Goal: Task Accomplishment & Management: Manage account settings

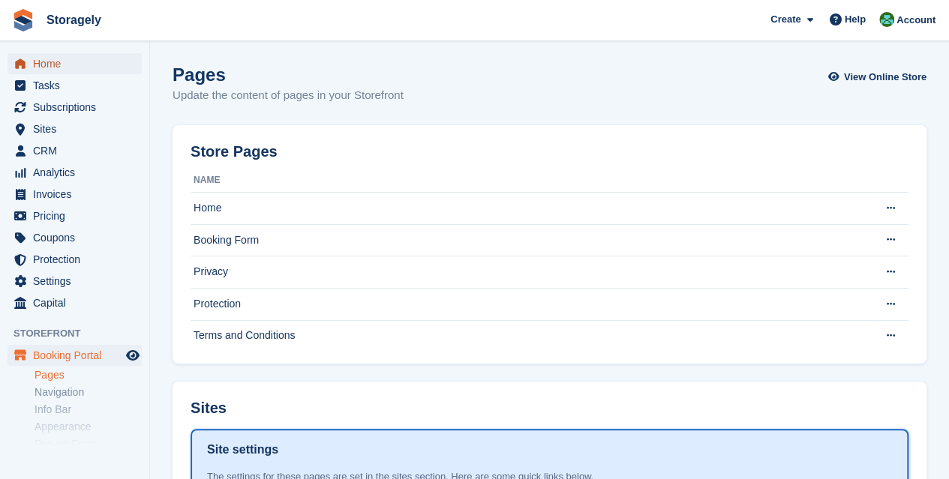
click at [59, 61] on span "Home" at bounding box center [78, 63] width 90 height 21
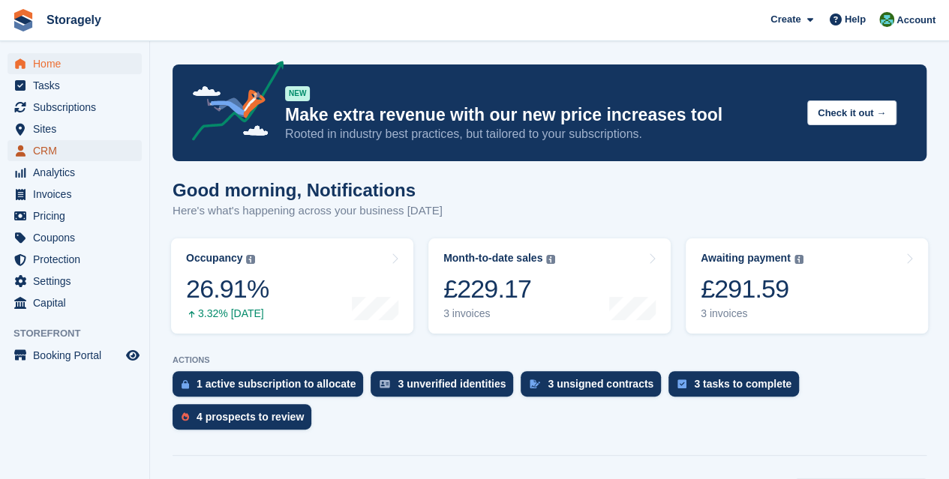
click at [65, 146] on span "CRM" at bounding box center [78, 150] width 90 height 21
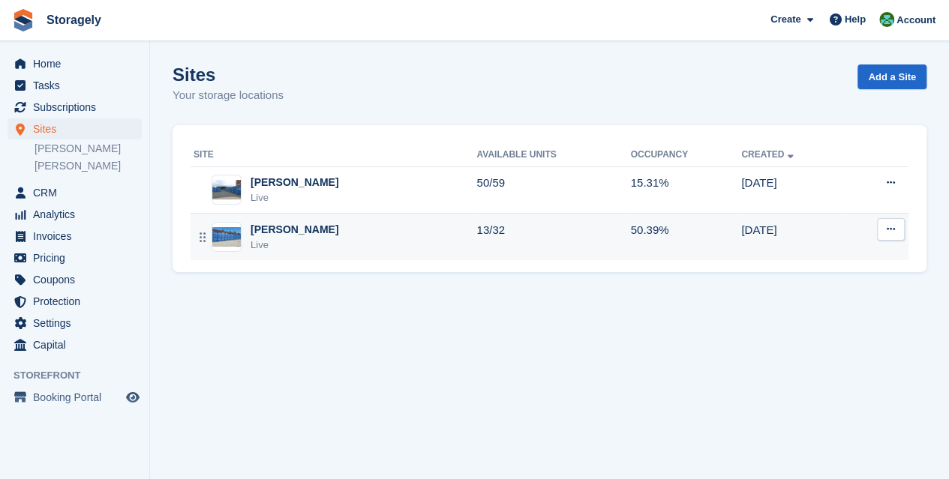
click at [481, 233] on td "13/32" at bounding box center [553, 237] width 154 height 47
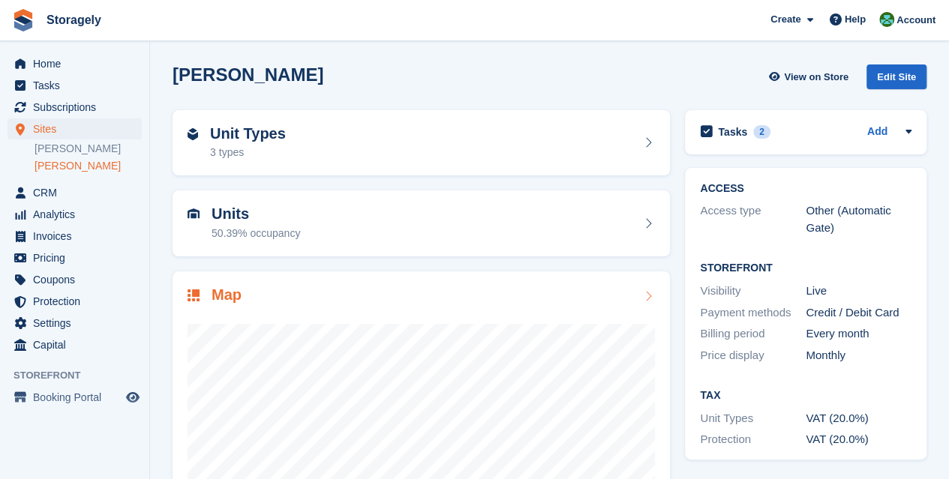
click at [485, 283] on div "Map" at bounding box center [421, 447] width 497 height 350
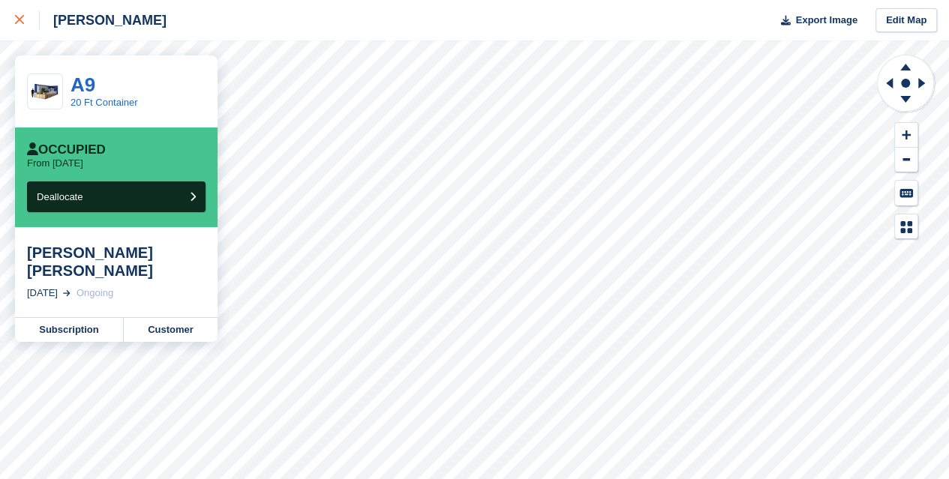
click at [30, 14] on div at bounding box center [27, 20] width 25 height 18
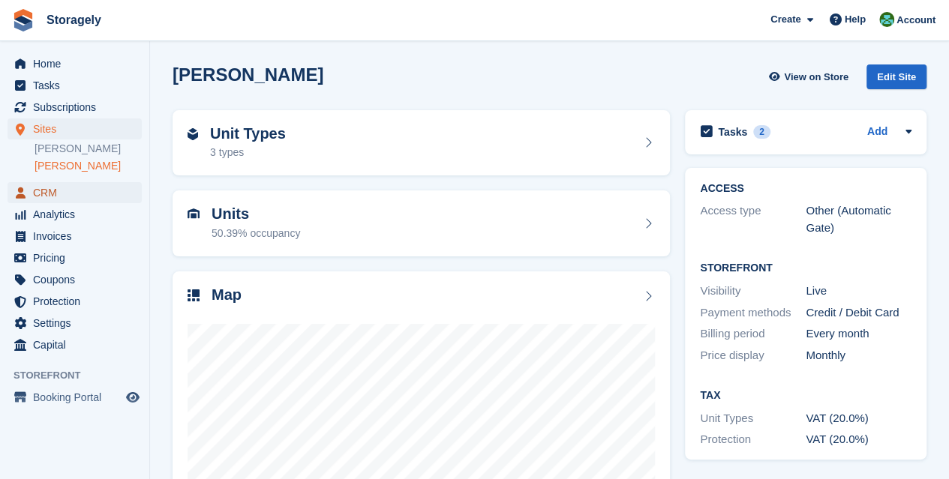
click at [55, 188] on span "CRM" at bounding box center [78, 192] width 90 height 21
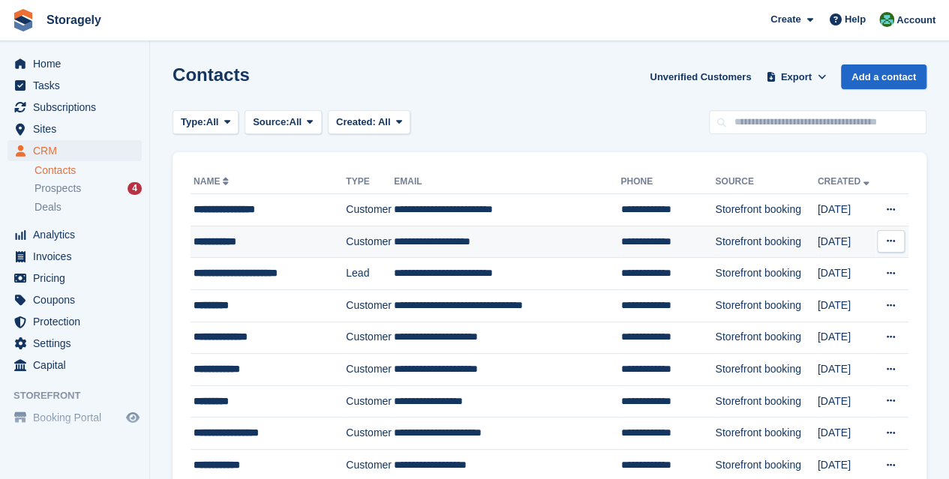
click at [279, 235] on div "**********" at bounding box center [266, 242] width 144 height 16
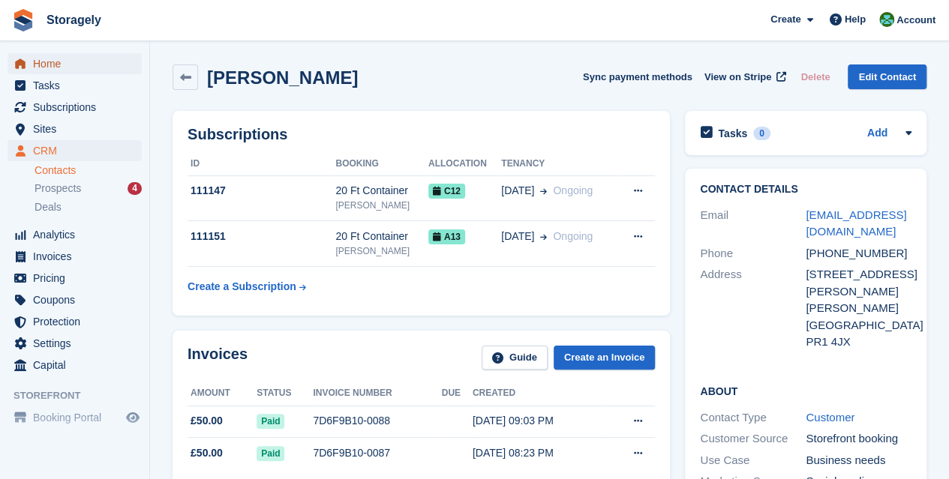
click at [44, 68] on span "Home" at bounding box center [78, 63] width 90 height 21
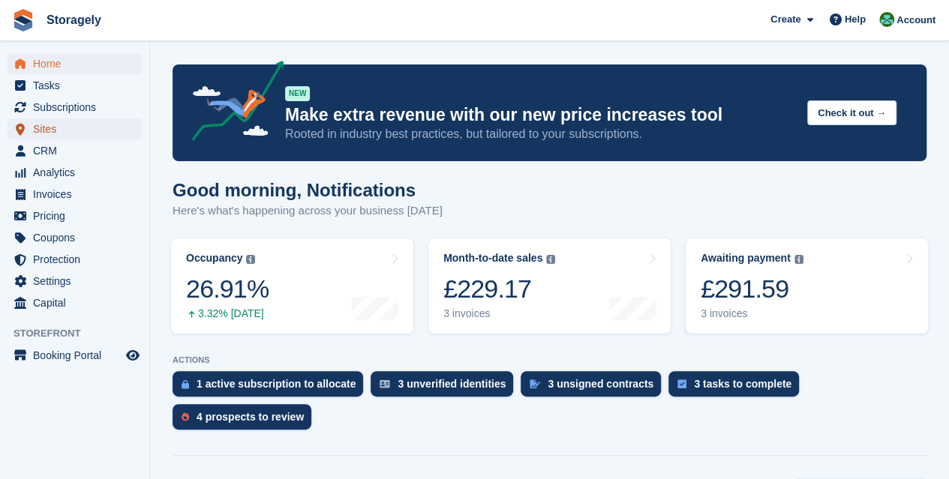
click at [56, 128] on span "Sites" at bounding box center [78, 129] width 90 height 21
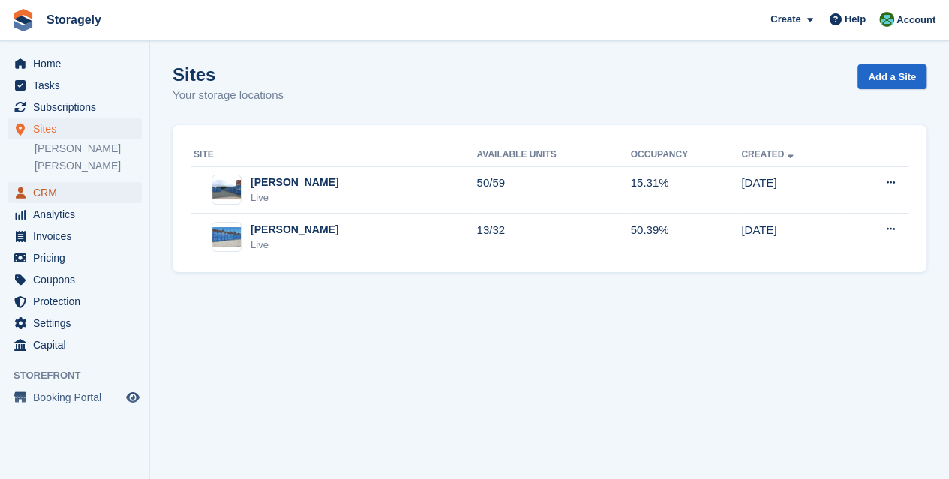
click at [75, 194] on span "CRM" at bounding box center [78, 192] width 90 height 21
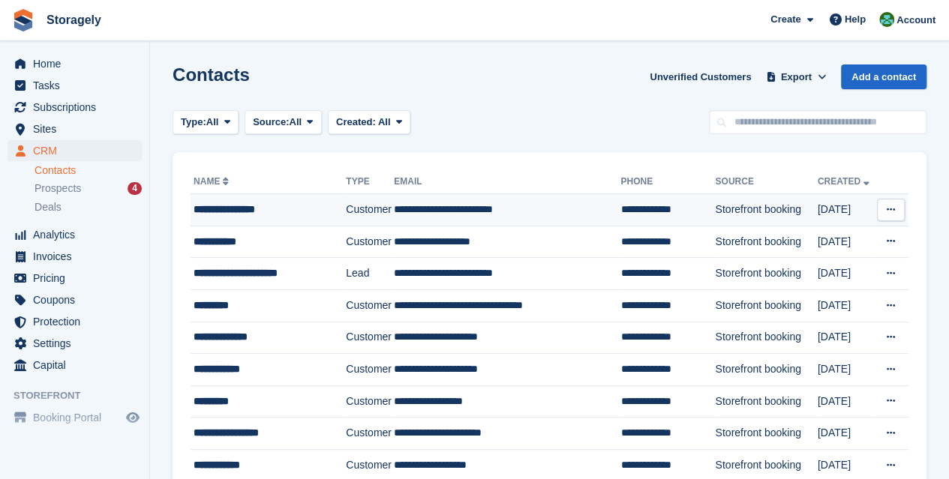
click at [287, 212] on div "**********" at bounding box center [266, 210] width 144 height 16
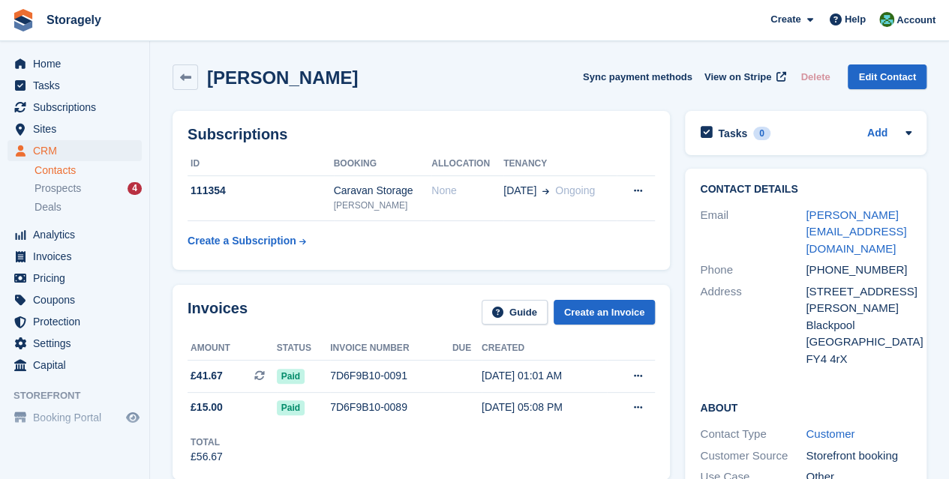
click at [618, 265] on div "Subscriptions ID Booking Allocation Tenancy 111354 Caravan Storage Preston None…" at bounding box center [421, 190] width 497 height 159
click at [673, 204] on div "Subscriptions ID Booking Allocation Tenancy 111354 Caravan Storage Preston None…" at bounding box center [421, 191] width 512 height 174
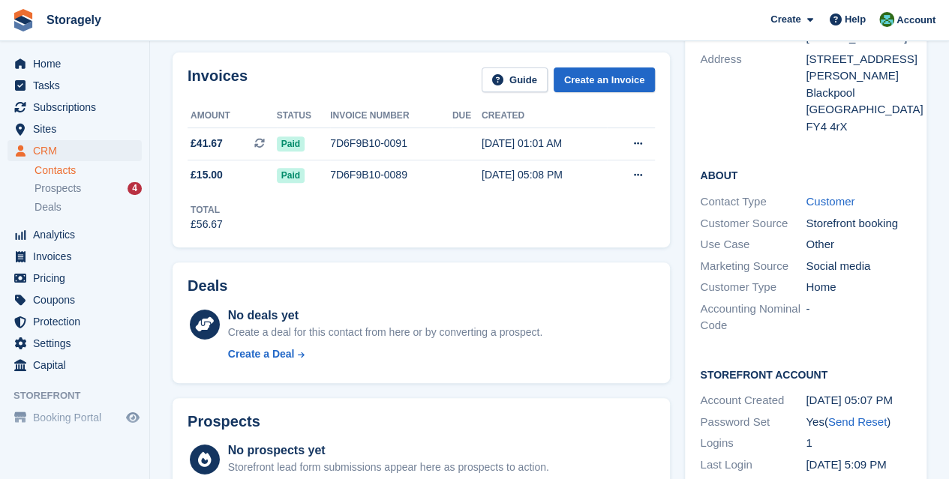
scroll to position [234, 0]
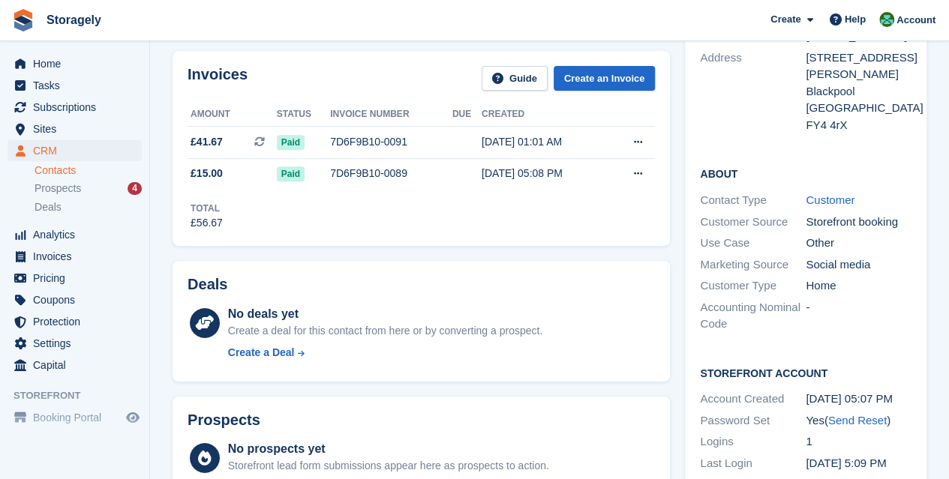
click at [158, 142] on section "William Clements Sync payment methods View on Stripe Delete Edit Contact Subscr…" at bounding box center [549, 395] width 799 height 1258
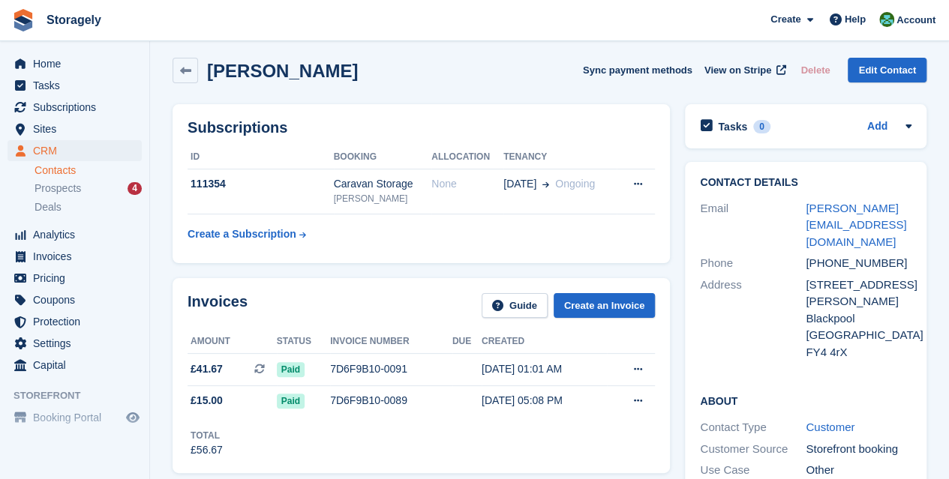
scroll to position [0, 0]
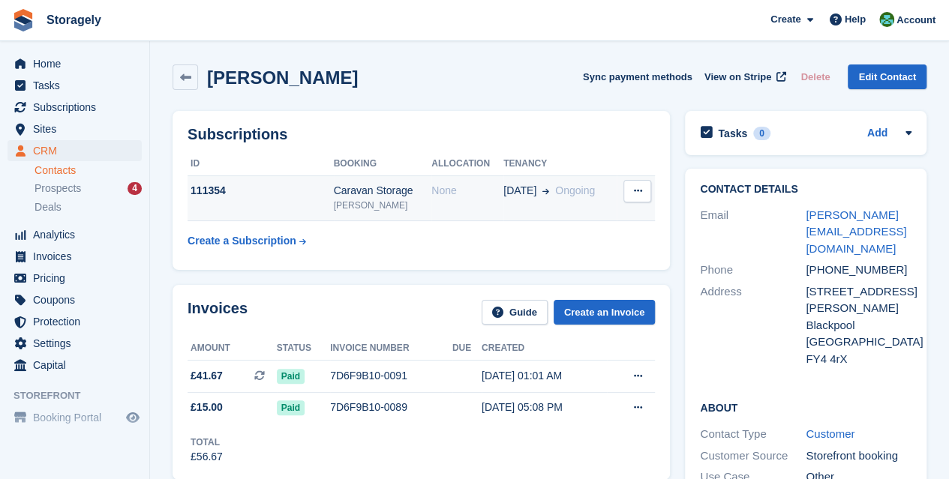
click at [577, 203] on td "01 Oct Ongoing" at bounding box center [559, 199] width 113 height 46
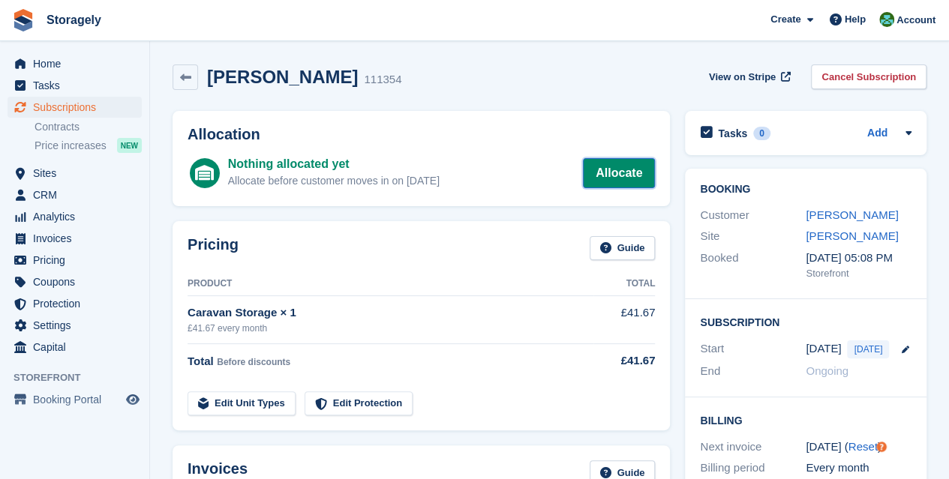
click at [614, 164] on link "Allocate" at bounding box center [619, 173] width 72 height 30
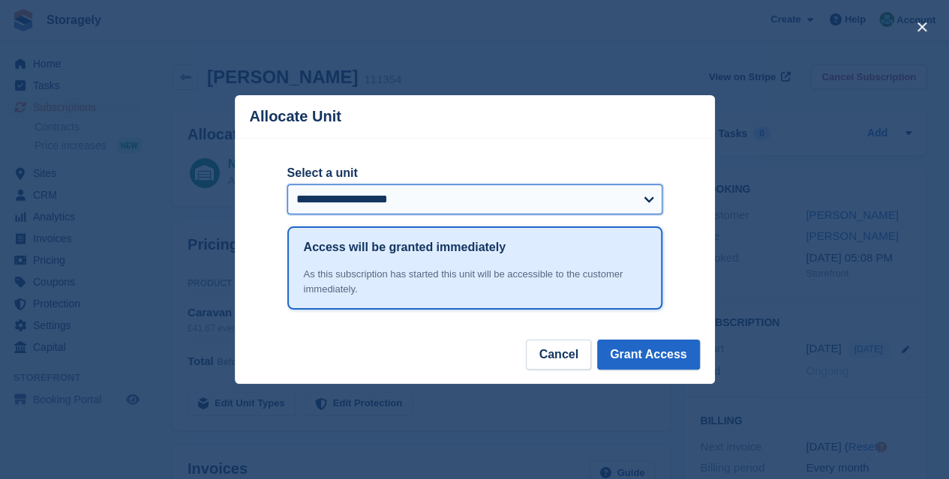
click at [495, 195] on select "**********" at bounding box center [474, 200] width 375 height 30
select select "******"
click at [287, 186] on select "**********" at bounding box center [474, 200] width 375 height 30
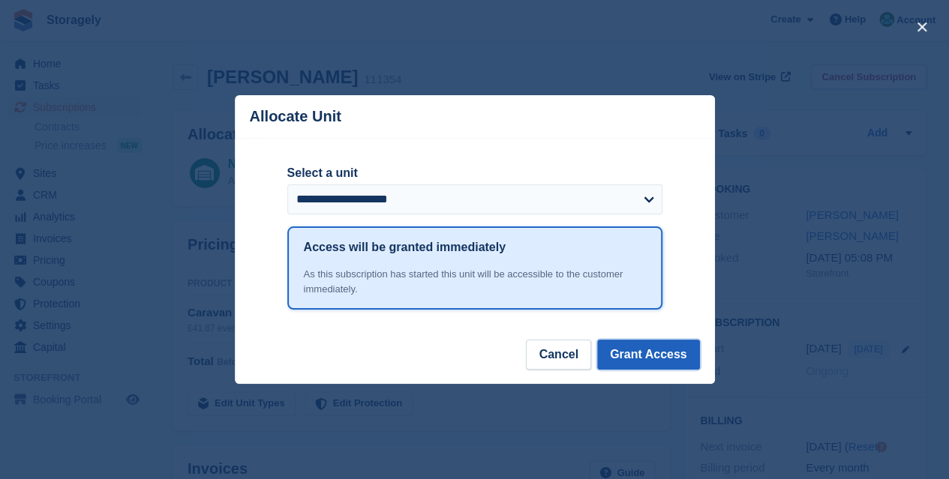
click at [655, 355] on button "Grant Access" at bounding box center [648, 355] width 103 height 30
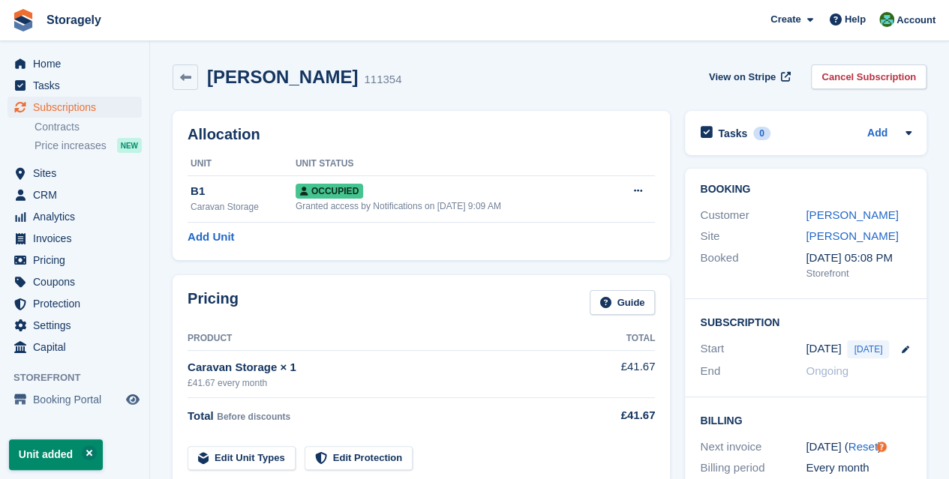
click at [422, 260] on div "Allocation Unit Unit Status B1 Caravan Storage Occupied Granted access by Notif…" at bounding box center [421, 186] width 512 height 164
click at [53, 194] on span "CRM" at bounding box center [78, 195] width 90 height 21
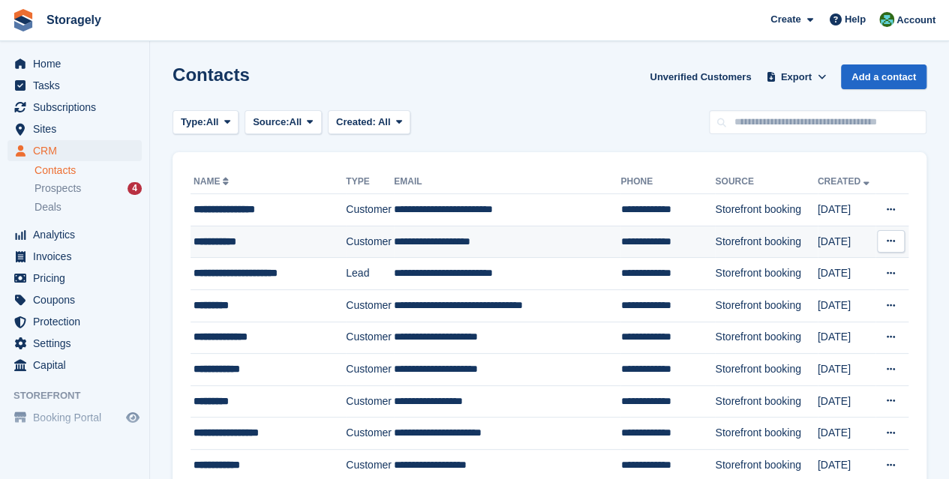
click at [263, 245] on div "**********" at bounding box center [266, 242] width 144 height 16
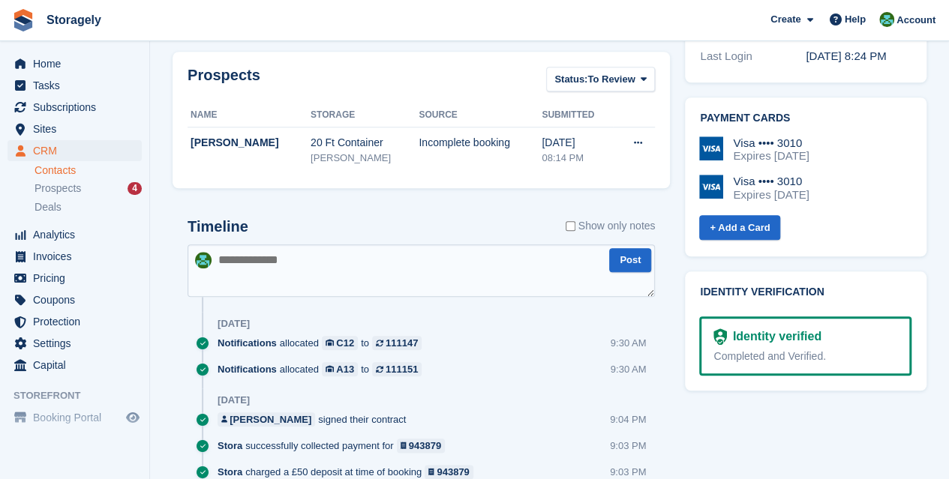
scroll to position [627, 0]
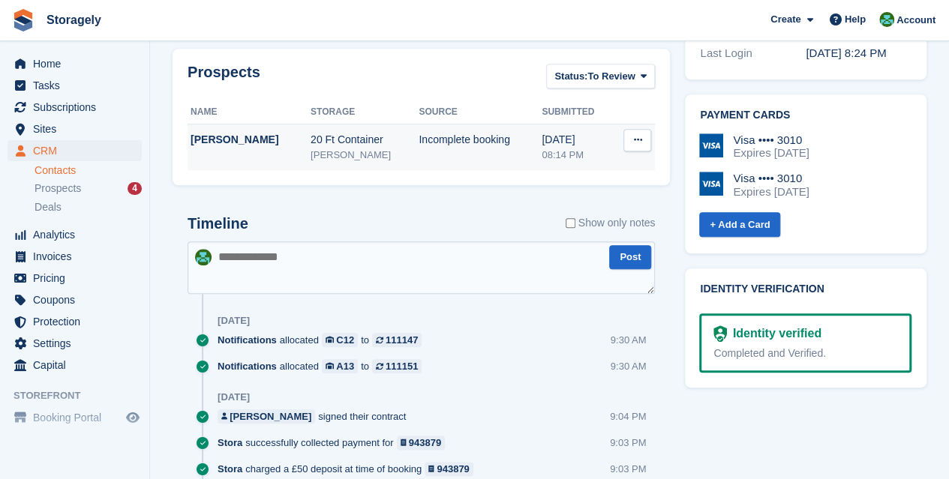
click at [639, 139] on icon at bounding box center [637, 140] width 8 height 10
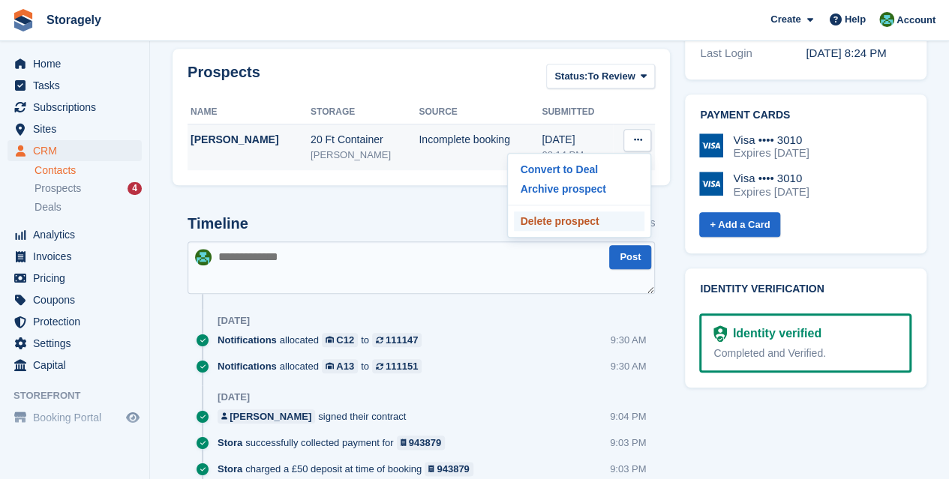
click at [596, 215] on p "Delete prospect" at bounding box center [579, 222] width 131 height 20
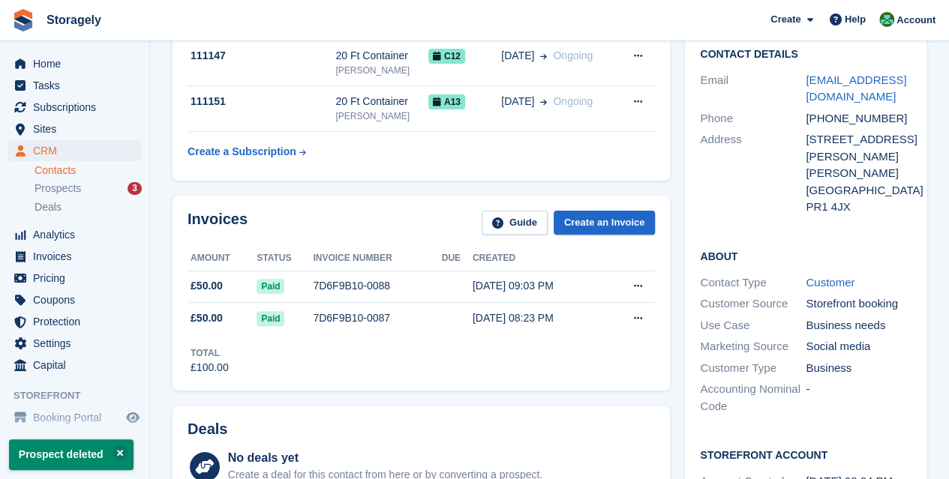
scroll to position [0, 0]
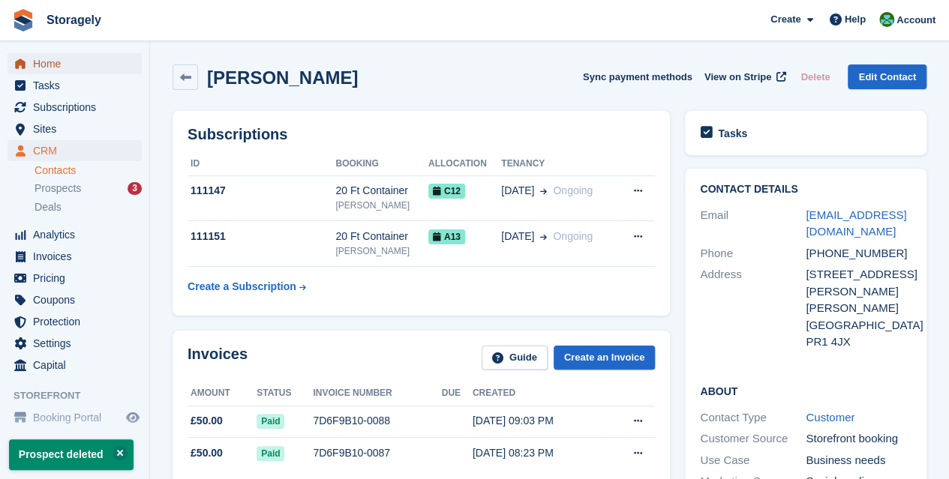
click at [80, 59] on span "Home" at bounding box center [78, 63] width 90 height 21
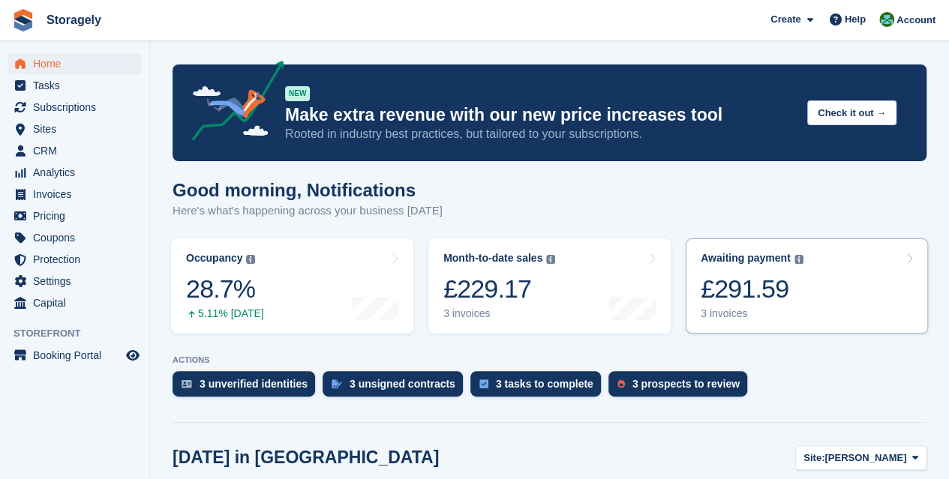
click at [765, 296] on div "£291.59" at bounding box center [752, 289] width 103 height 31
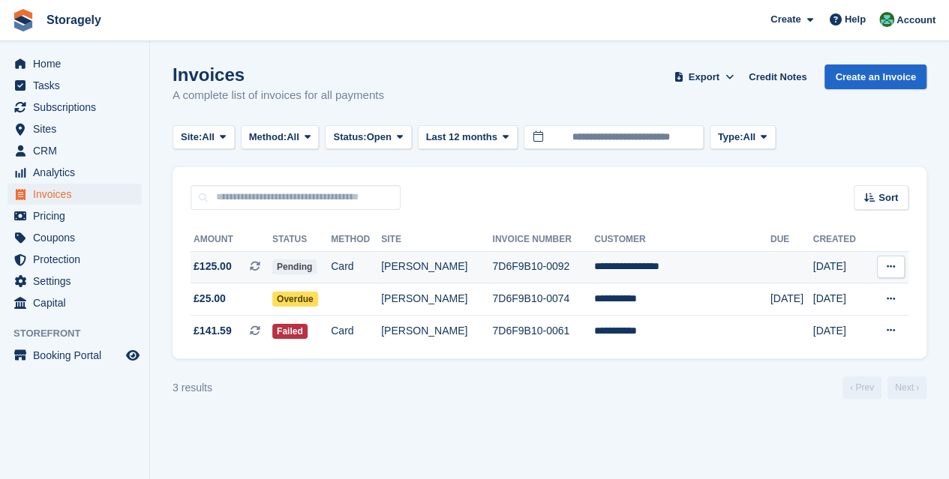
click at [545, 260] on td "7D6F9B10-0092" at bounding box center [543, 267] width 102 height 32
click at [48, 62] on span "Home" at bounding box center [78, 63] width 90 height 21
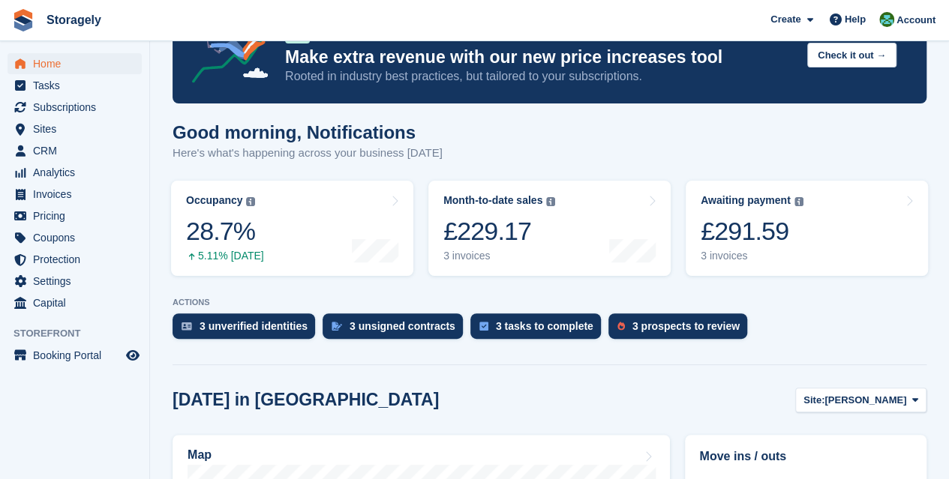
scroll to position [65, 0]
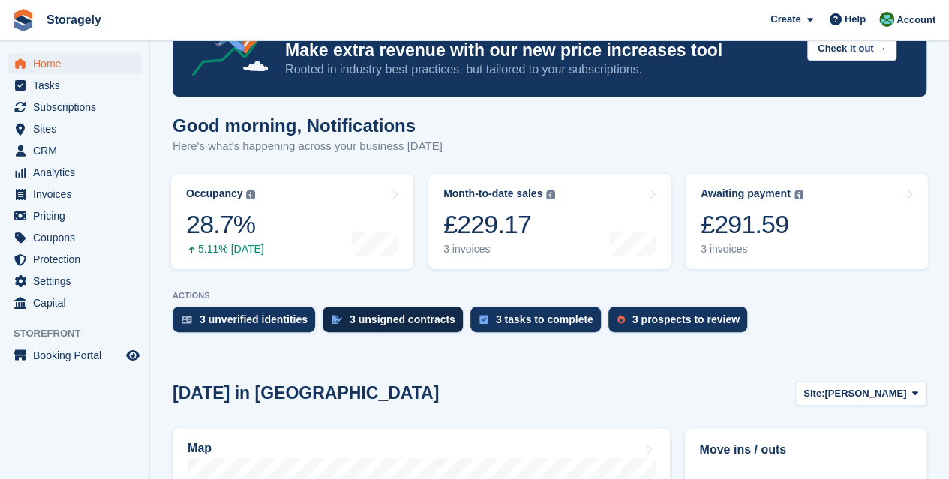
click at [367, 320] on div "3 unsigned contracts" at bounding box center [403, 320] width 106 height 12
